Goal: Obtain resource: Obtain resource

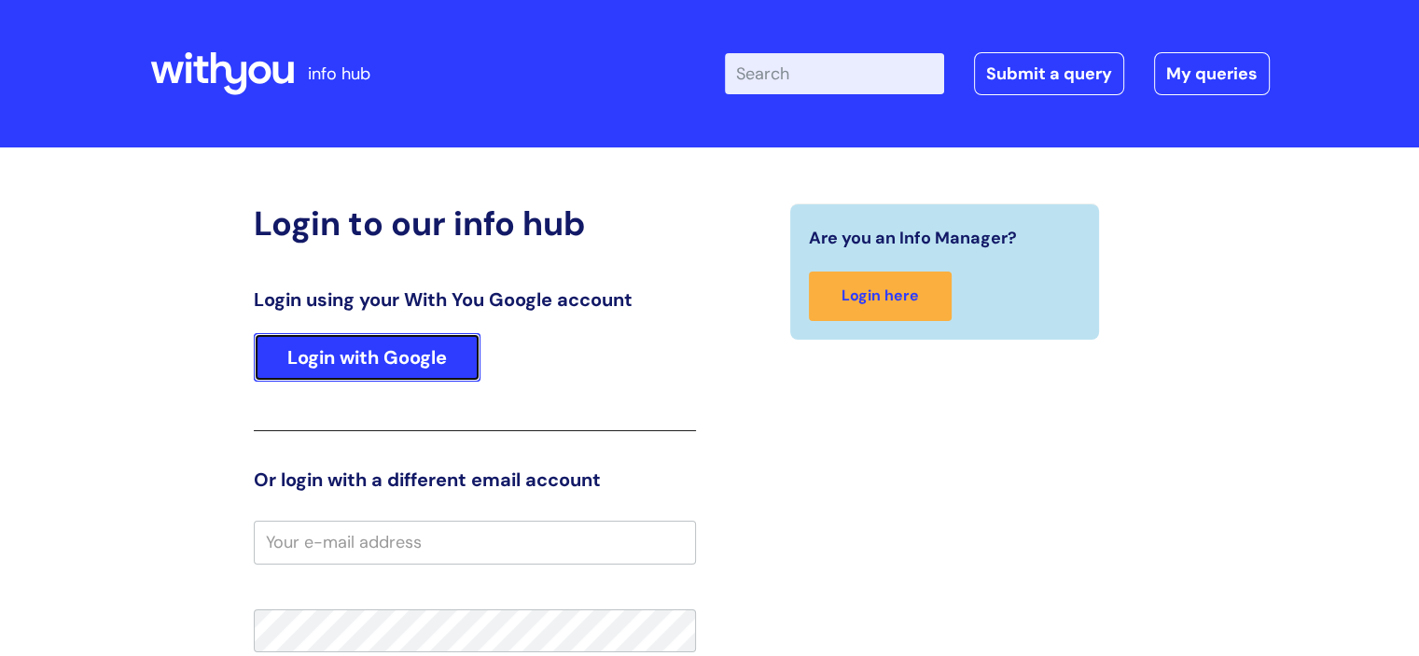
click at [368, 358] on link "Login with Google" at bounding box center [367, 357] width 227 height 49
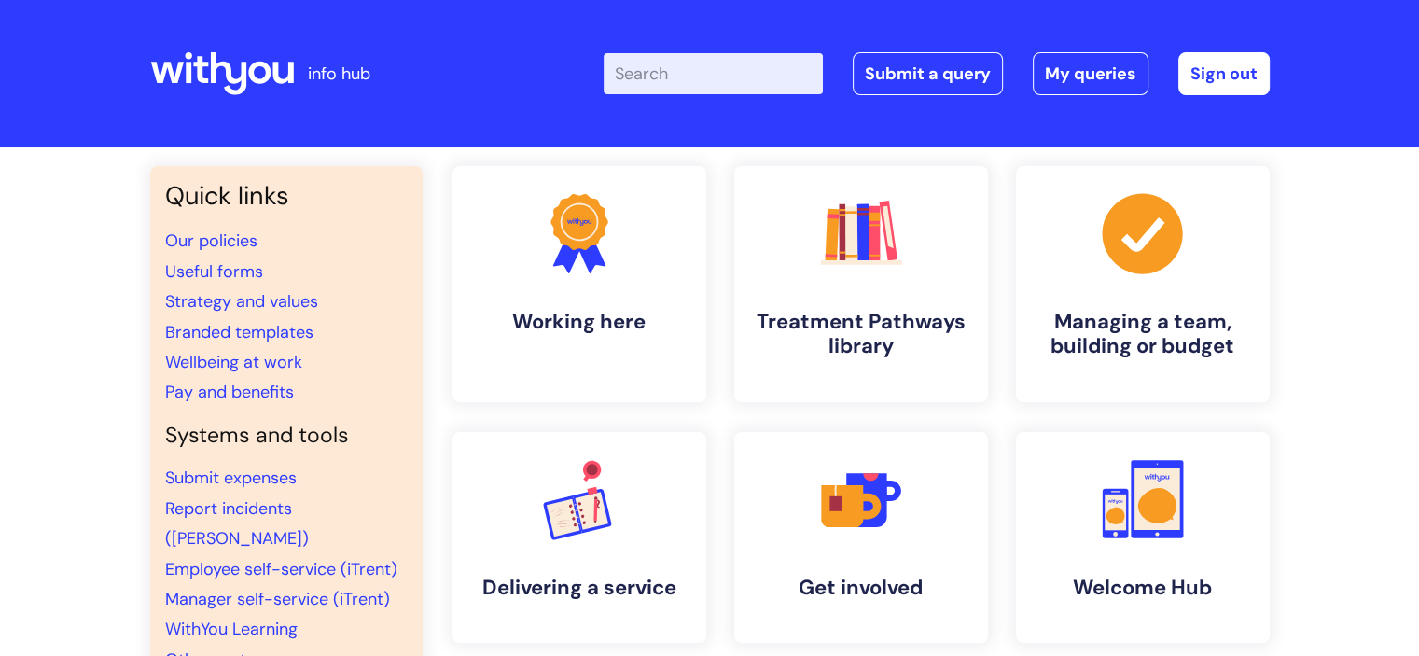
click at [668, 71] on input "Enter your search term here..." at bounding box center [713, 73] width 219 height 41
type input "leavers"
click button "Search" at bounding box center [0, 0] width 0 height 0
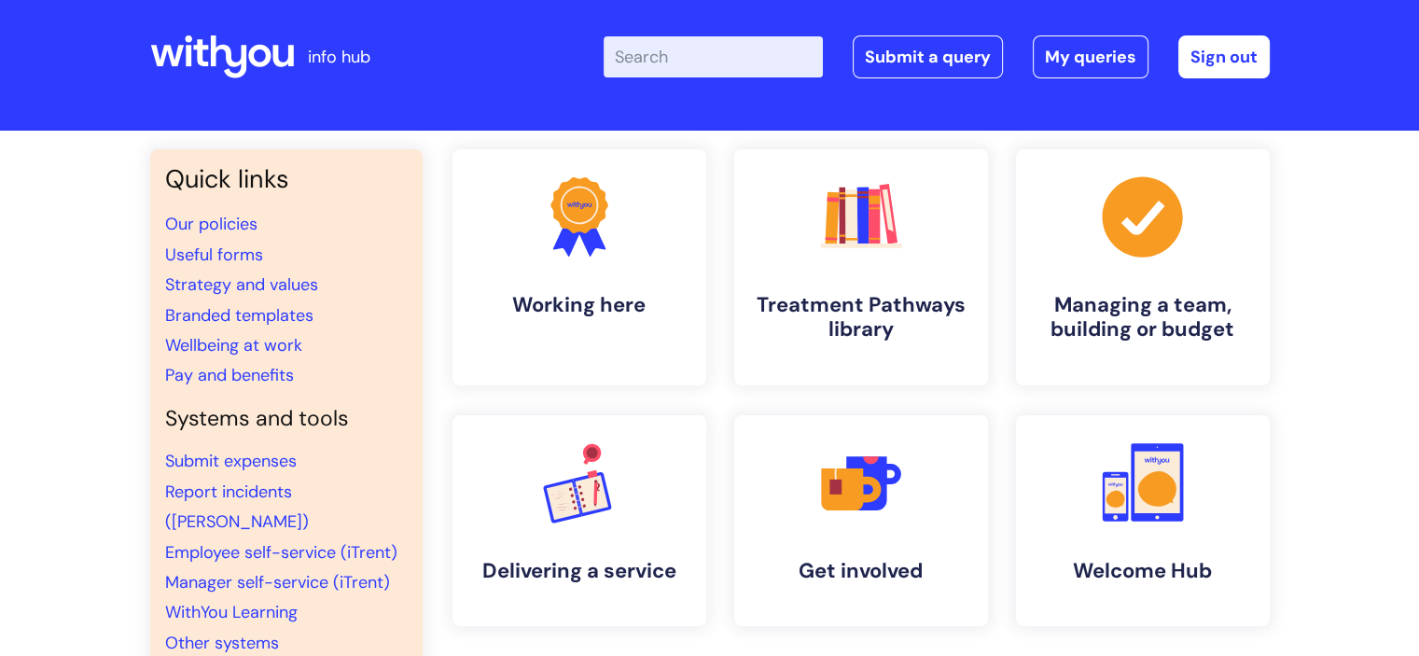
scroll to position [14, 0]
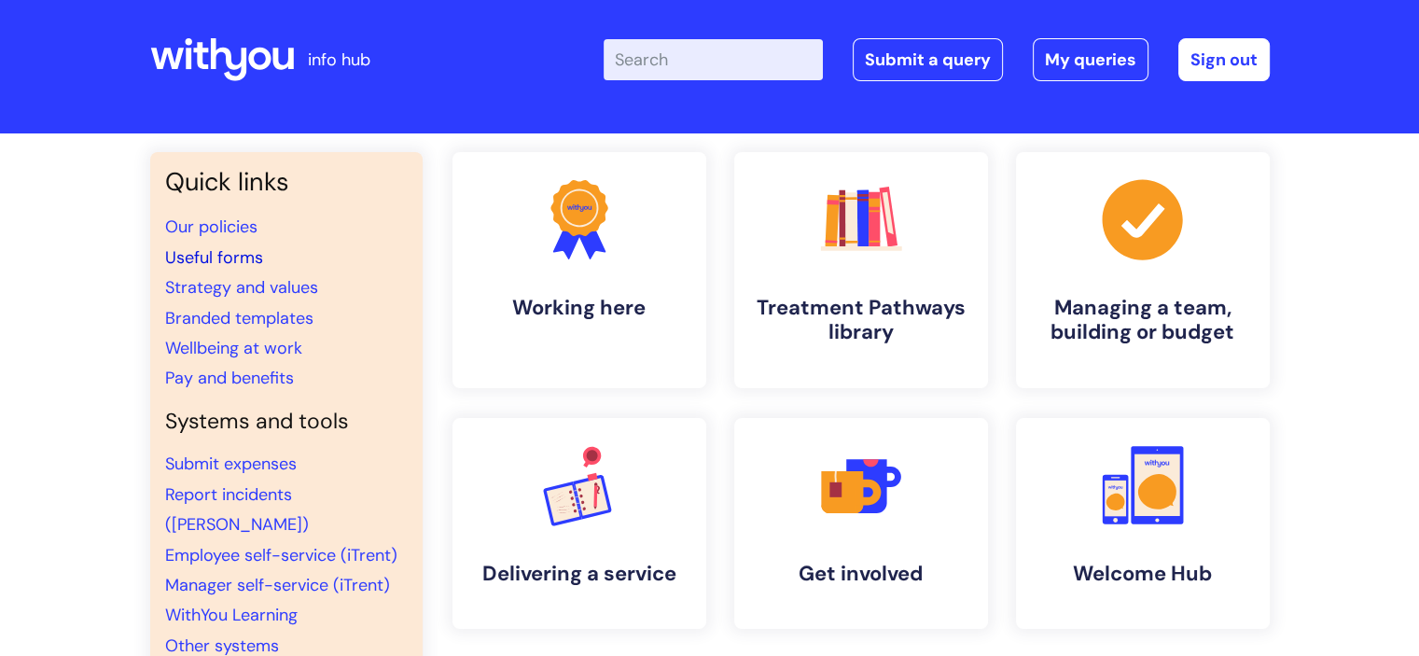
click at [208, 262] on link "Useful forms" at bounding box center [214, 257] width 98 height 22
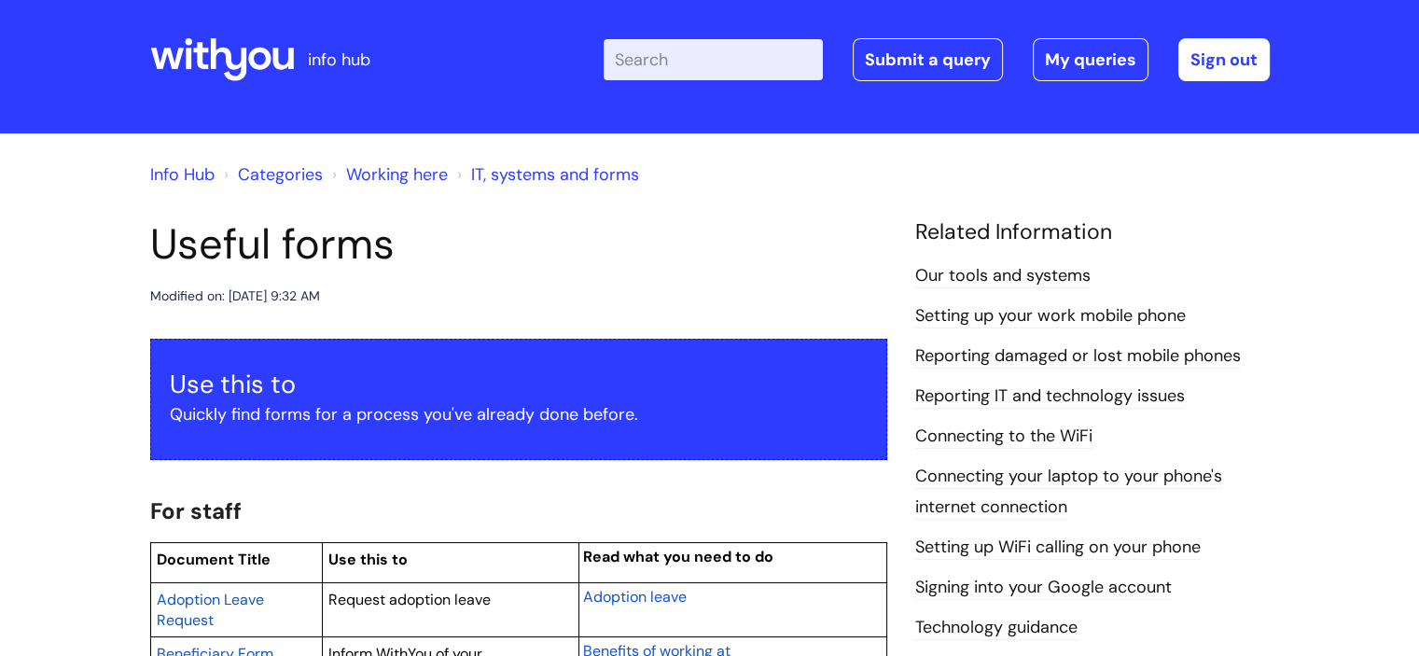
scroll to position [13, 0]
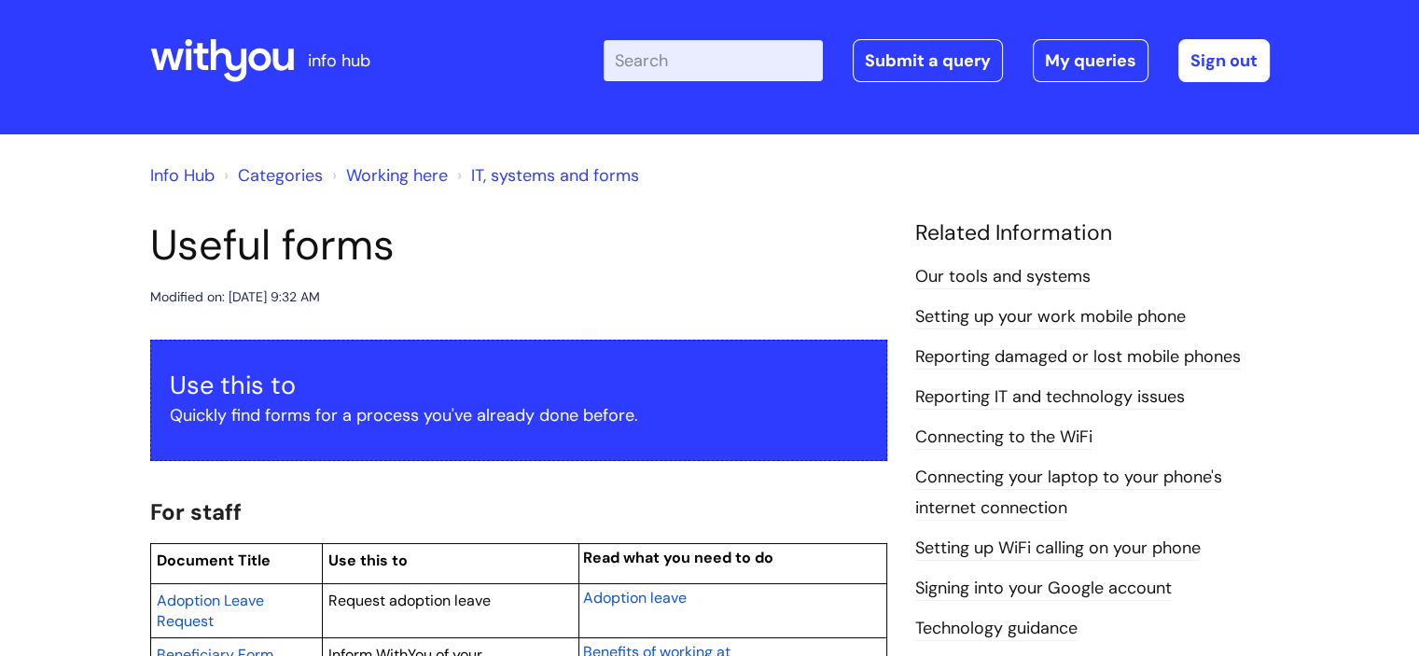
click at [683, 55] on input "Enter your search term here..." at bounding box center [713, 60] width 219 height 41
type input "notice acceptance"
click button "Search" at bounding box center [0, 0] width 0 height 0
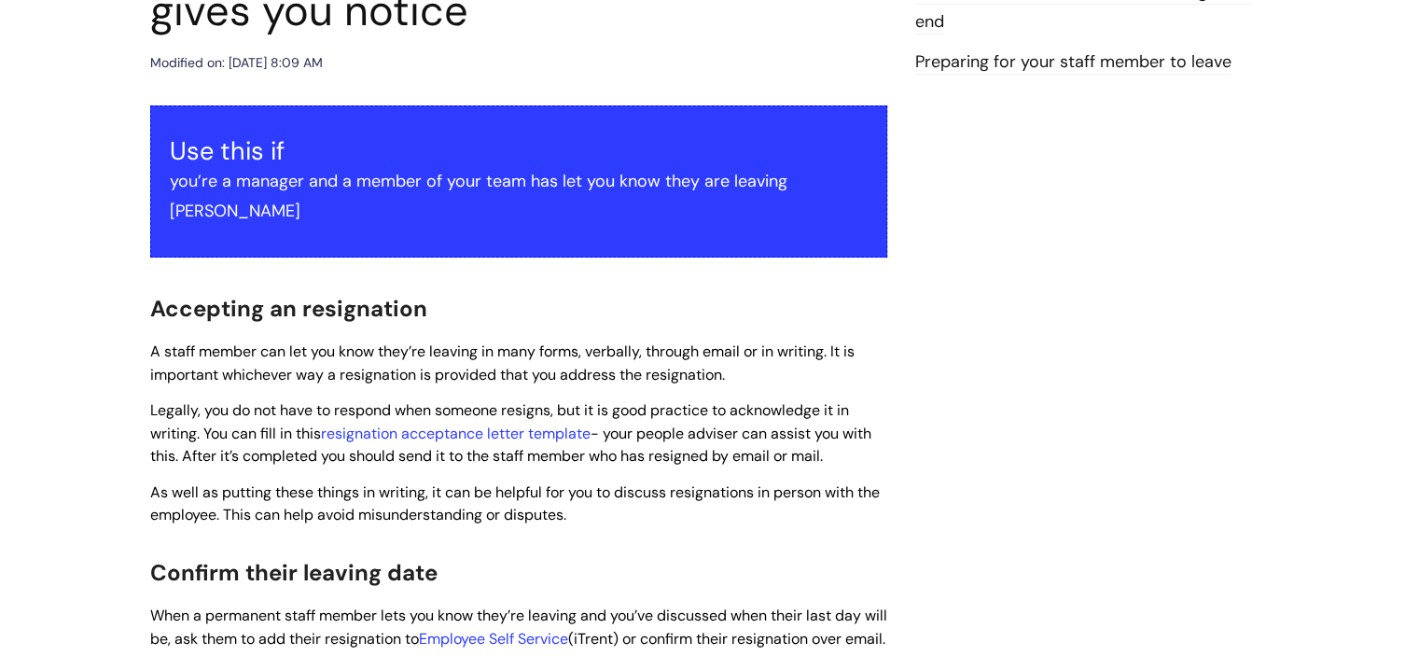
scroll to position [299, 0]
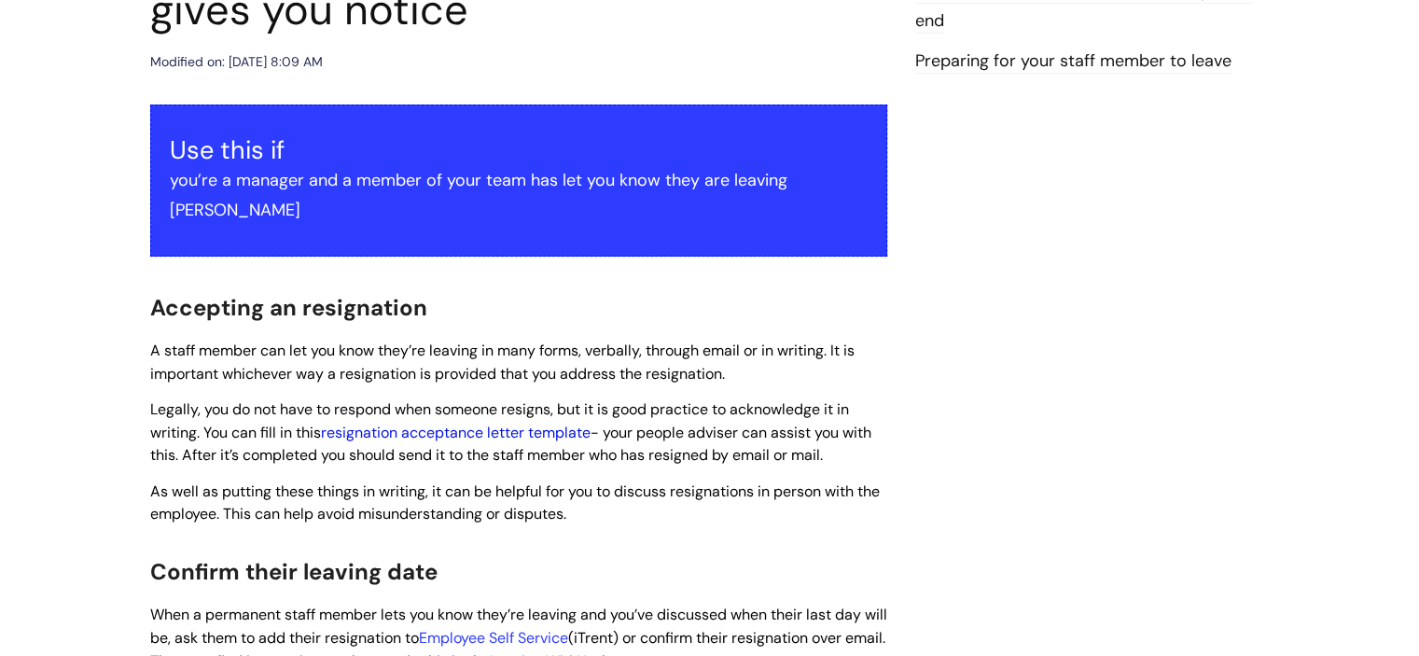
click at [518, 423] on link "resignation acceptance letter template" at bounding box center [456, 433] width 270 height 20
